Goal: Use online tool/utility: Use online tool/utility

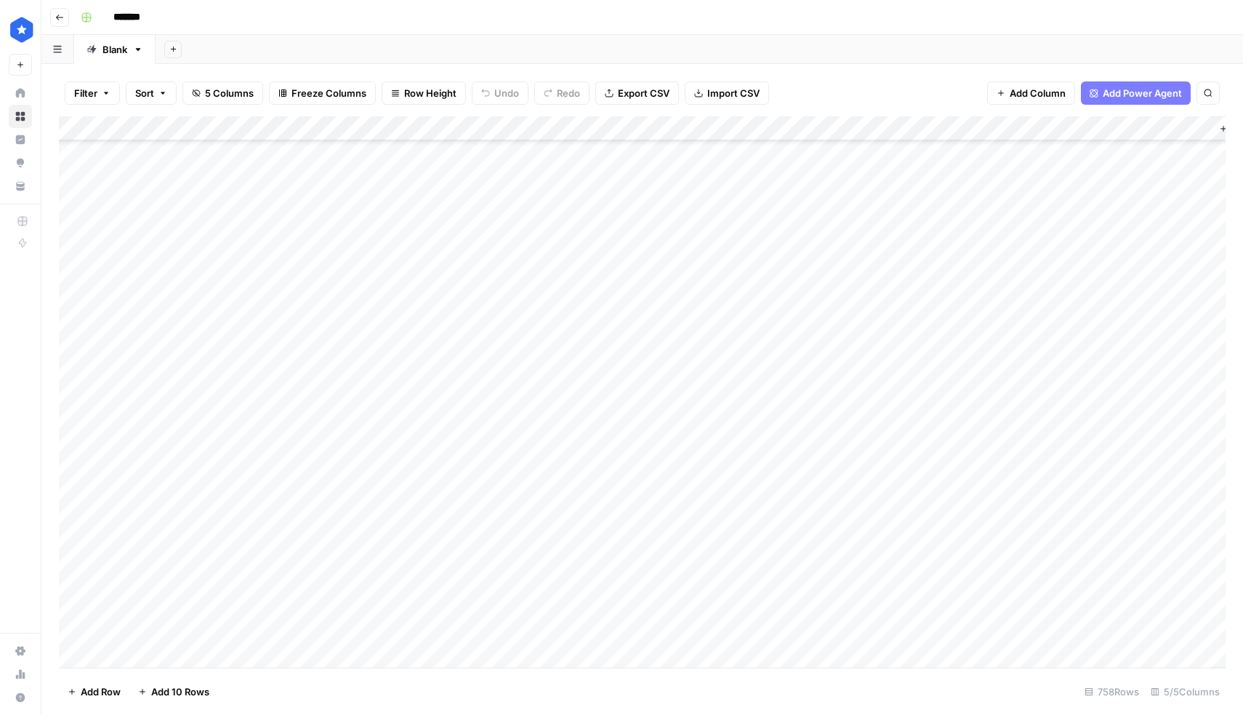
scroll to position [18236, 0]
click at [185, 659] on div "Add Column" at bounding box center [642, 391] width 1167 height 551
type textarea "**********"
click at [722, 635] on div "Add Column" at bounding box center [642, 391] width 1167 height 551
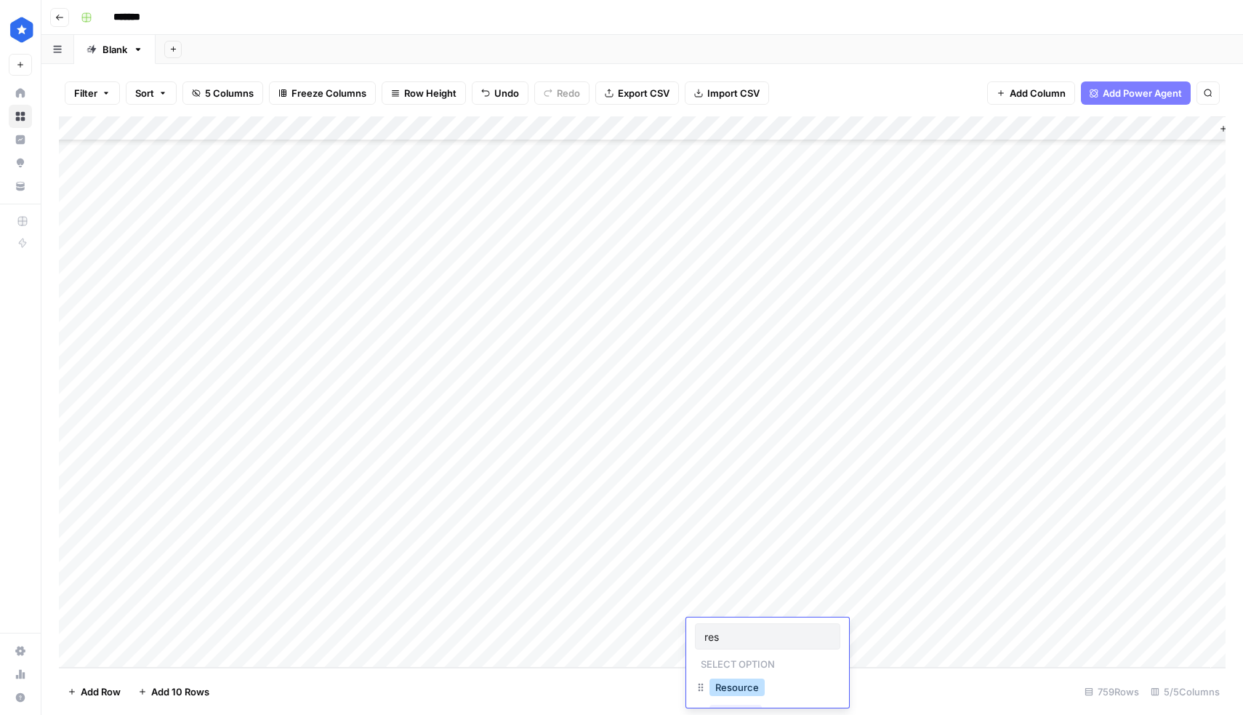
type input "res"
click at [745, 687] on button "Resource" at bounding box center [737, 686] width 55 height 17
click at [817, 631] on div "Add Column" at bounding box center [642, 391] width 1167 height 551
click at [956, 634] on div "Add Column" at bounding box center [642, 391] width 1167 height 551
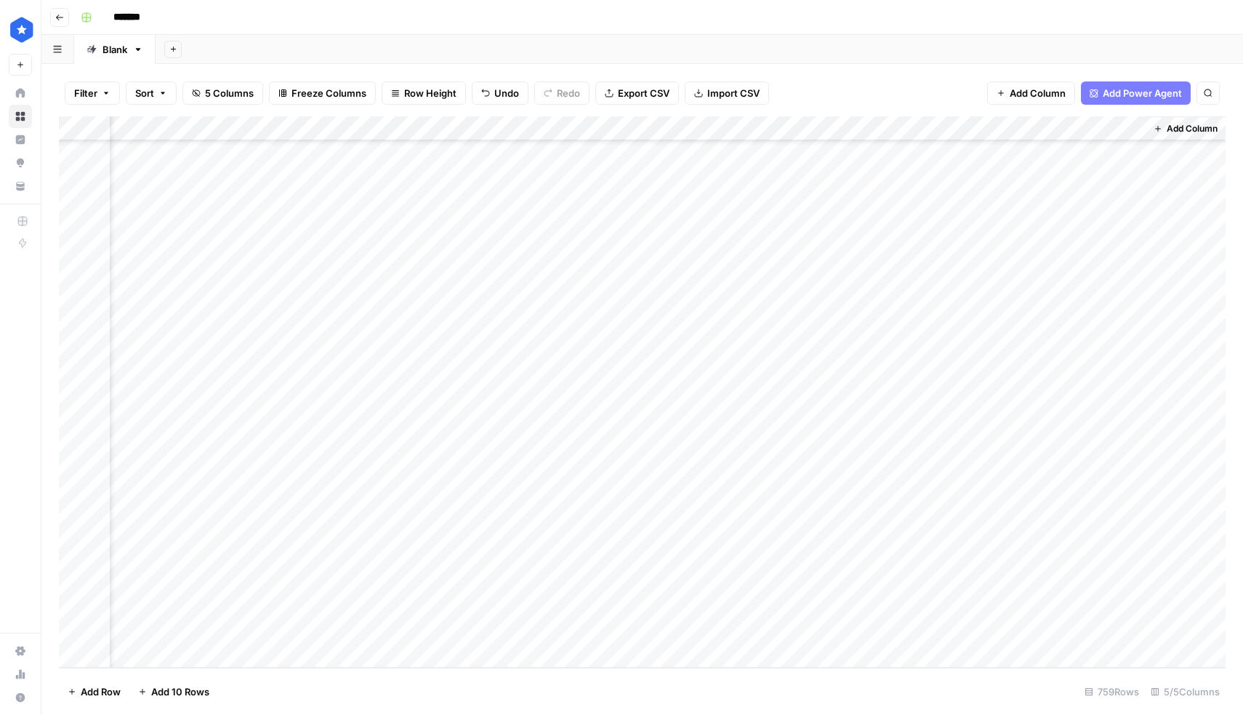
click at [958, 634] on div "Add Column" at bounding box center [642, 391] width 1167 height 551
click at [993, 659] on div "Add Column" at bounding box center [642, 391] width 1167 height 551
click at [997, 608] on div "Add Column" at bounding box center [642, 391] width 1167 height 551
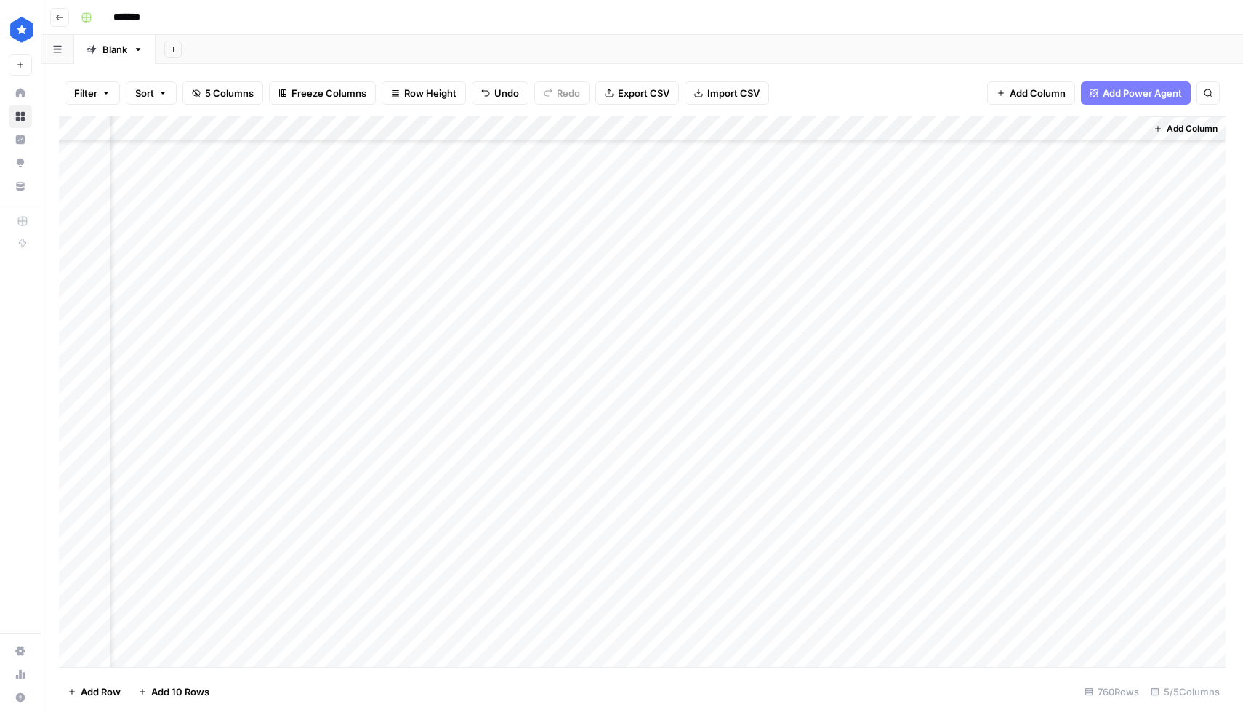
click at [308, 601] on div "Add Column" at bounding box center [642, 391] width 1167 height 551
click at [870, 606] on div "Add Column" at bounding box center [642, 391] width 1167 height 551
click at [1002, 606] on div "Add Column" at bounding box center [642, 391] width 1167 height 551
